Goal: Browse casually

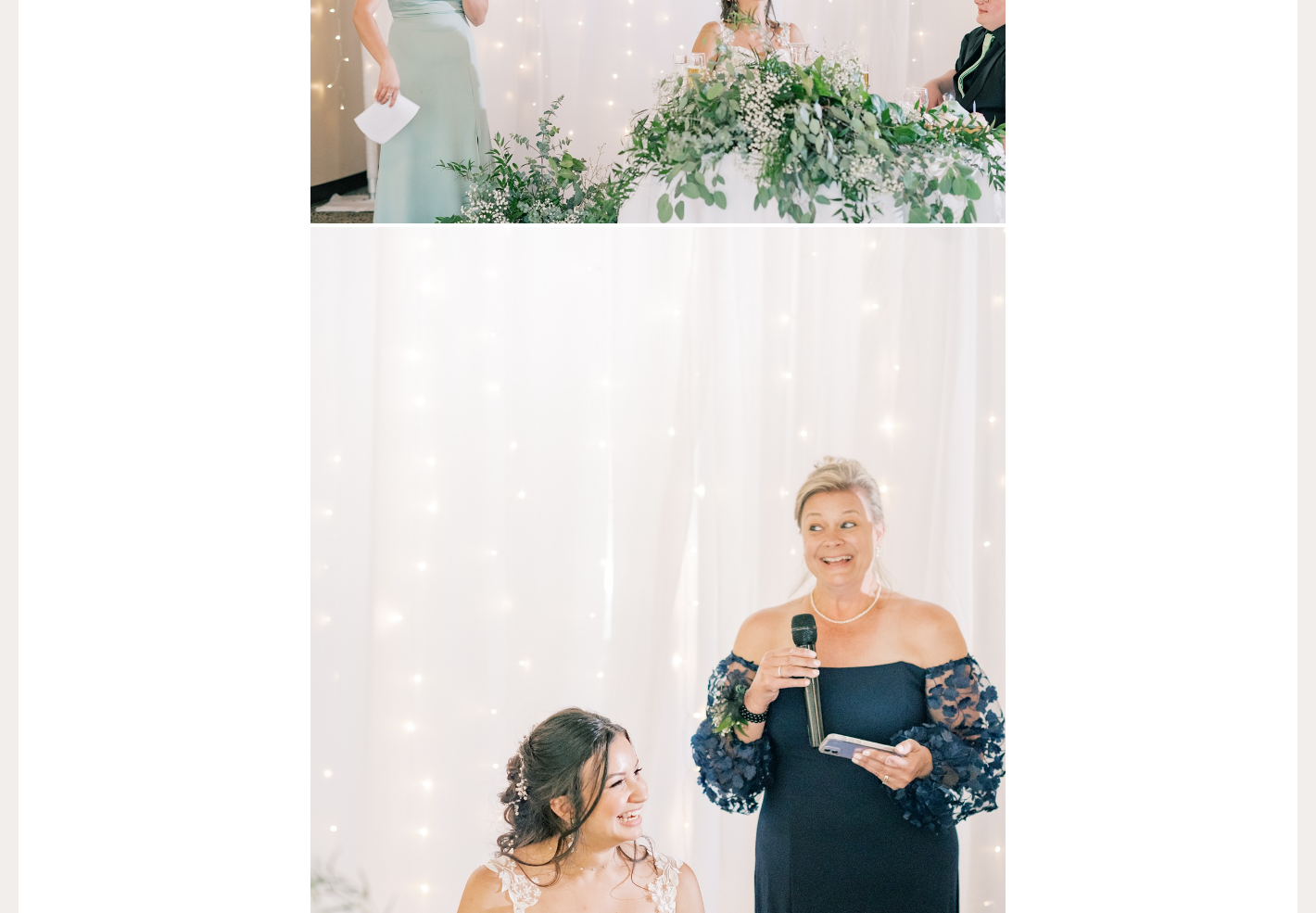
scroll to position [48199, 0]
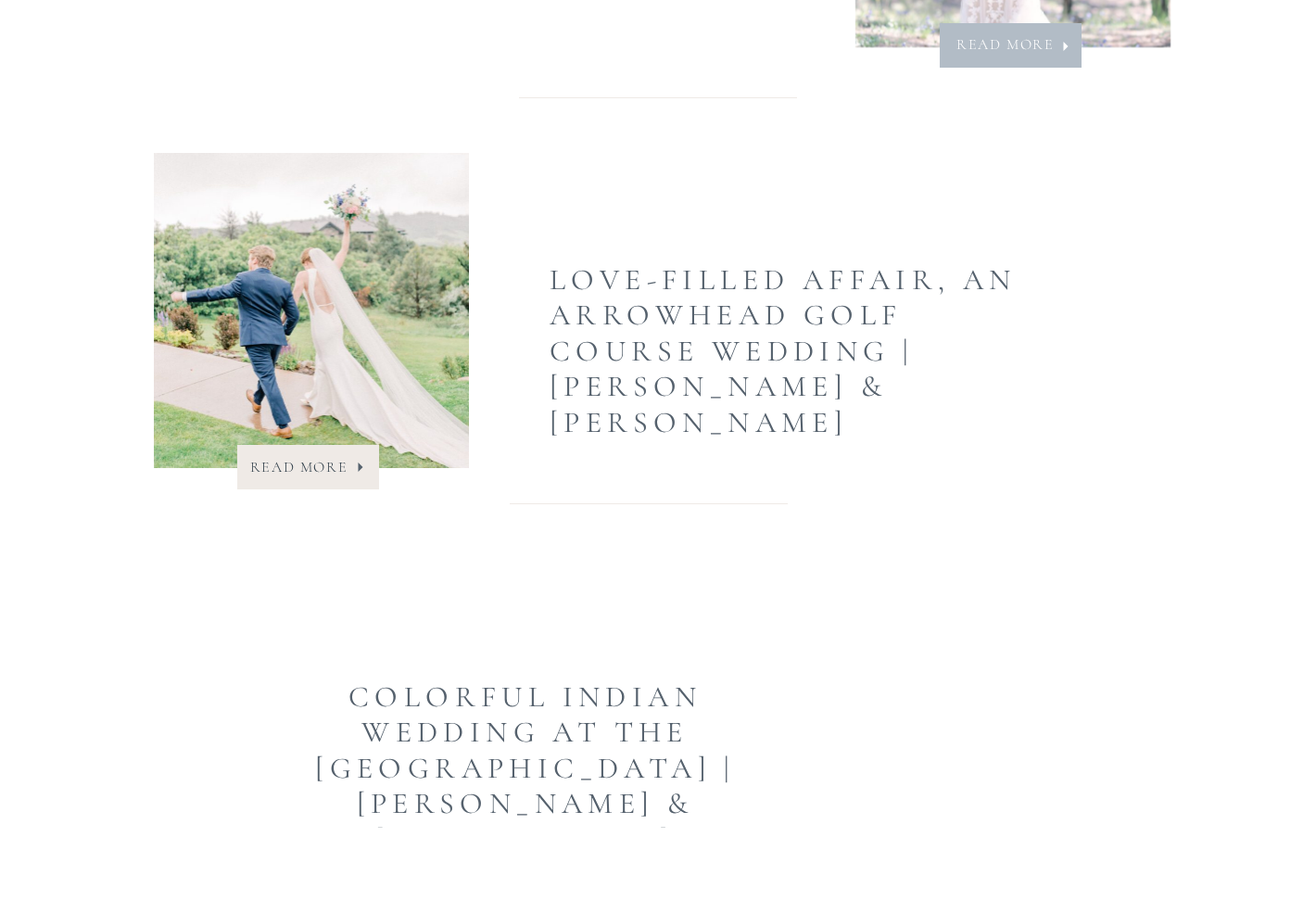
scroll to position [5127, 0]
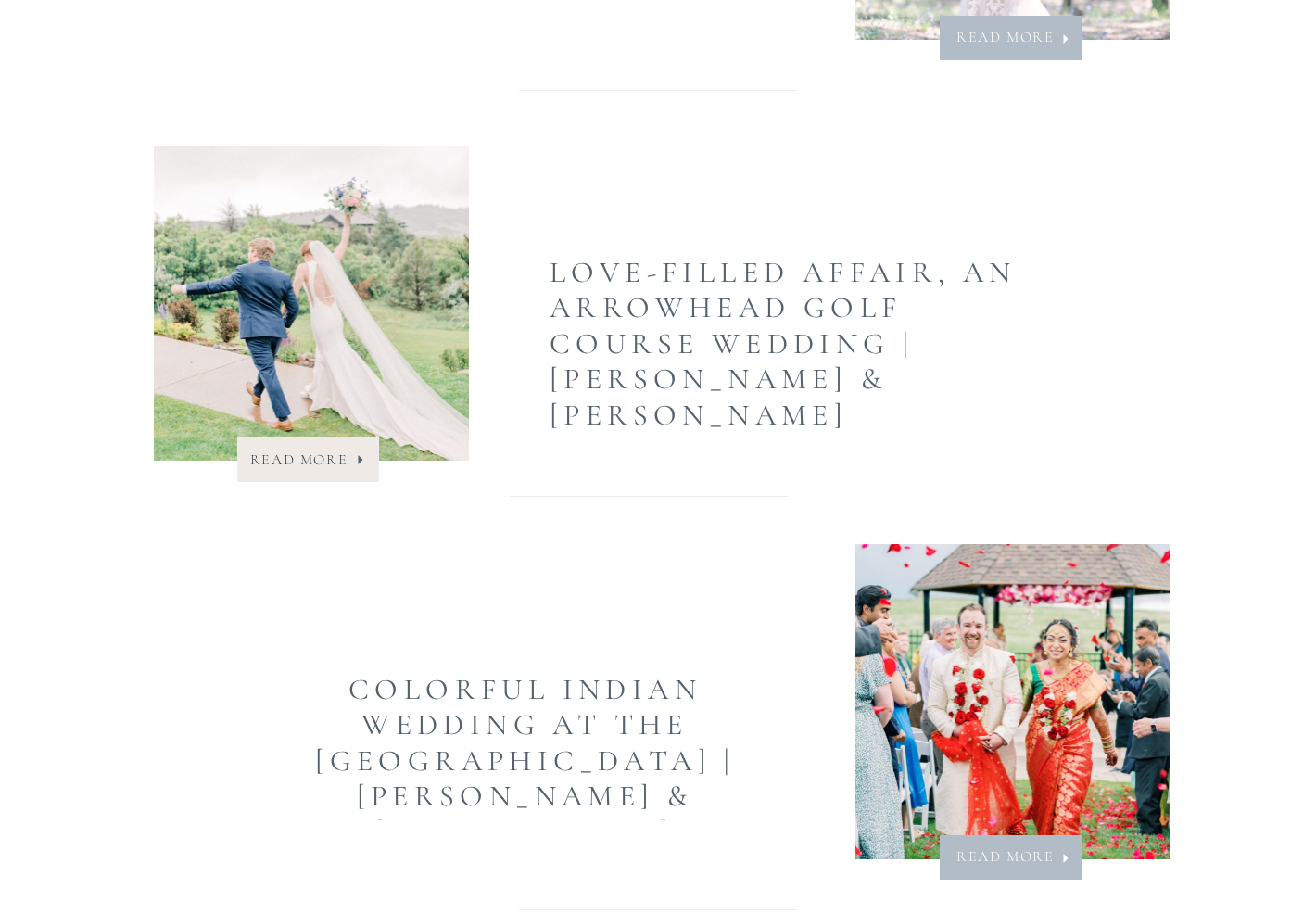
click at [335, 464] on nav "Read More" at bounding box center [299, 459] width 108 height 27
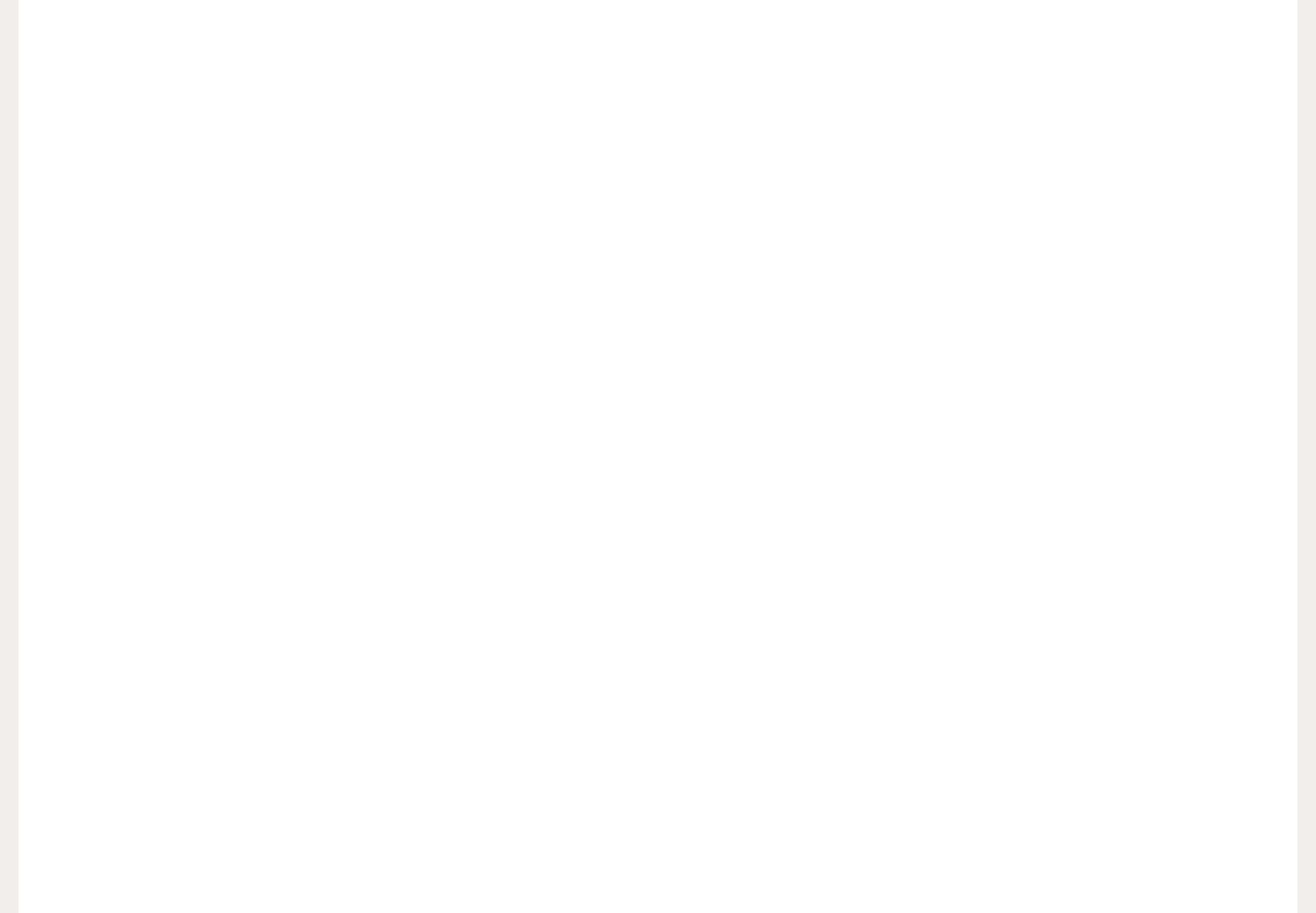
scroll to position [26878, 0]
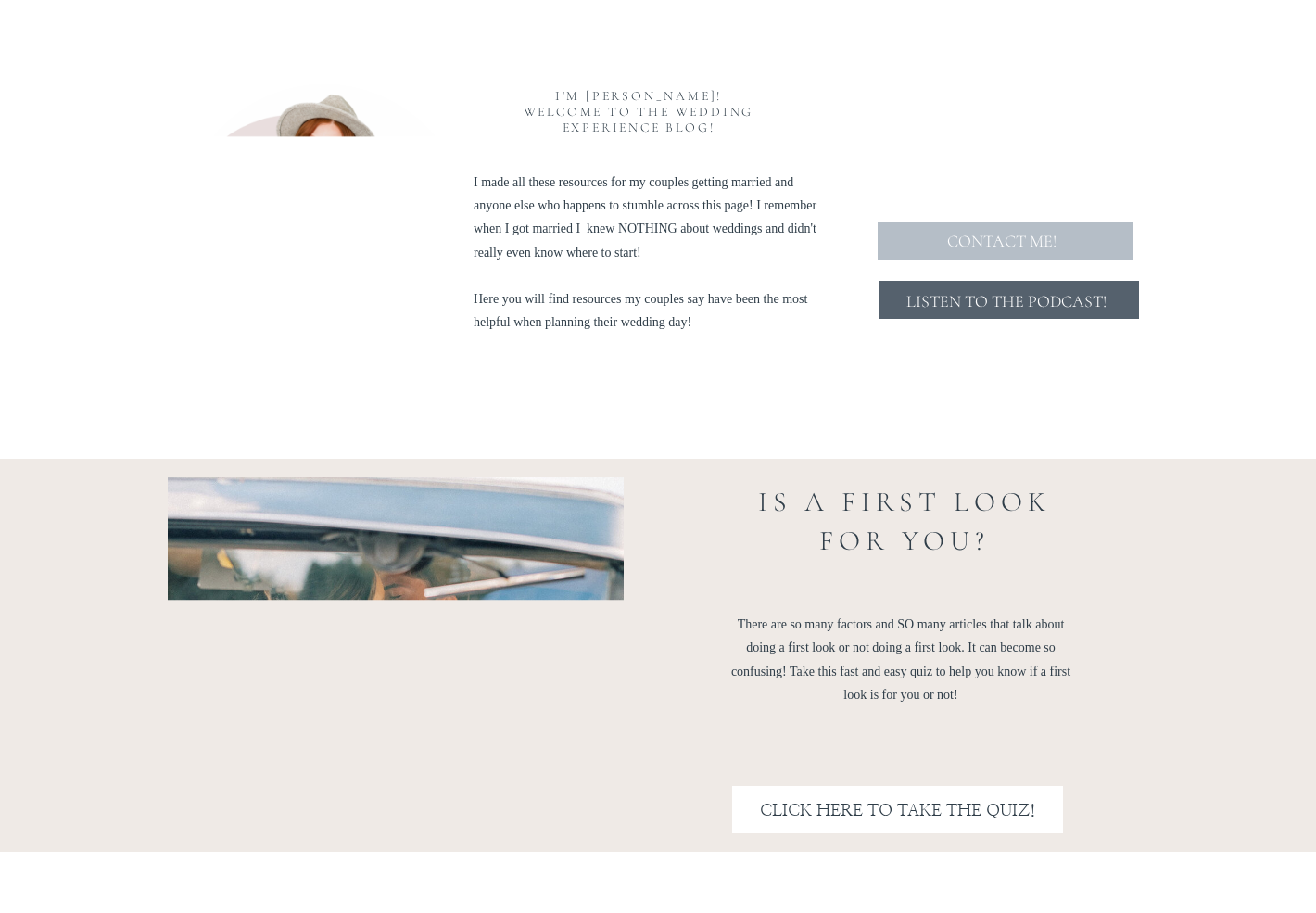
scroll to position [1704, 0]
